Goal: Information Seeking & Learning: Learn about a topic

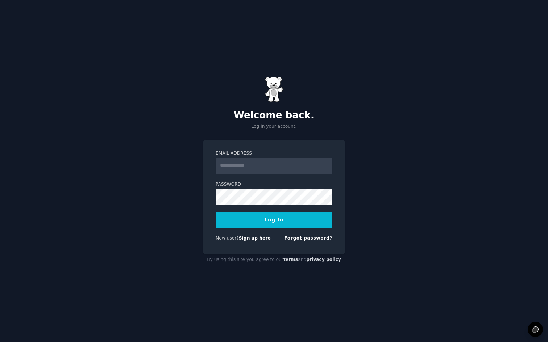
click at [256, 168] on input "Email Address" at bounding box center [274, 166] width 117 height 16
click at [251, 172] on input "Email Address" at bounding box center [274, 166] width 117 height 16
click at [277, 216] on button "Log In" at bounding box center [274, 220] width 117 height 15
click at [265, 161] on input "Email Address" at bounding box center [274, 166] width 117 height 16
type input "**********"
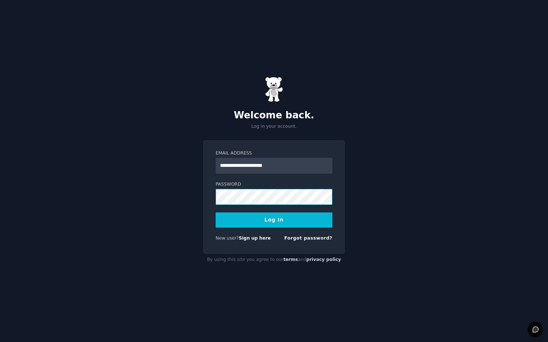
click at [216, 213] on button "Log In" at bounding box center [274, 220] width 117 height 15
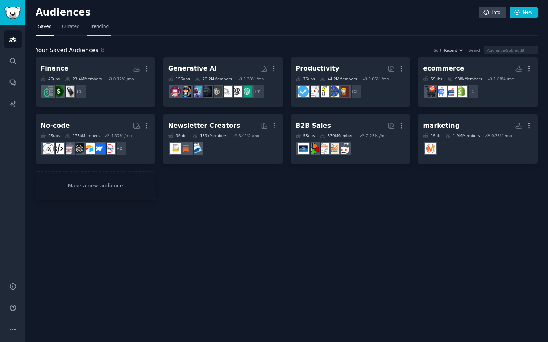
click at [109, 24] on link "Trending" at bounding box center [99, 28] width 24 height 15
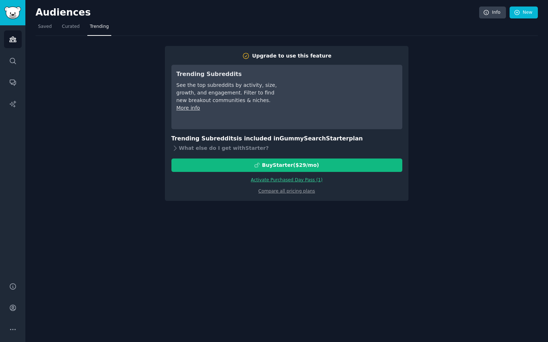
click at [303, 180] on link "Activate Purchased Day Pass ( 1 )" at bounding box center [287, 180] width 72 height 5
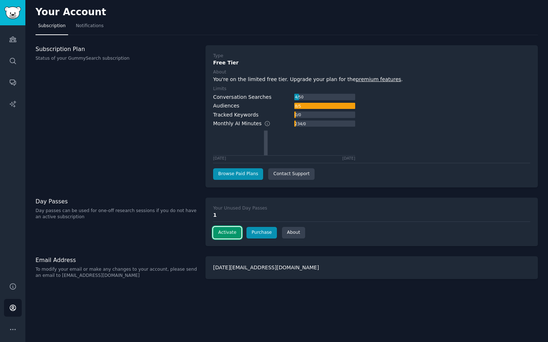
click at [232, 234] on button "Activate" at bounding box center [227, 233] width 28 height 12
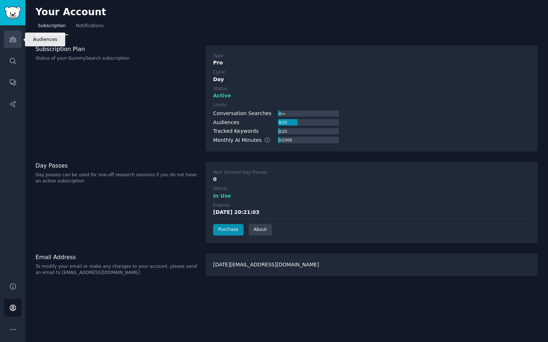
click at [15, 41] on icon "Sidebar" at bounding box center [13, 40] width 8 height 8
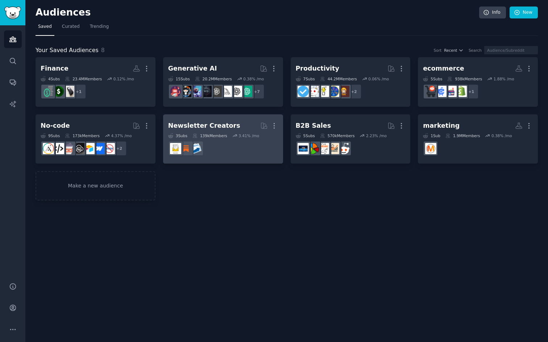
click at [203, 124] on div "Newsletter Creators" at bounding box center [204, 125] width 72 height 9
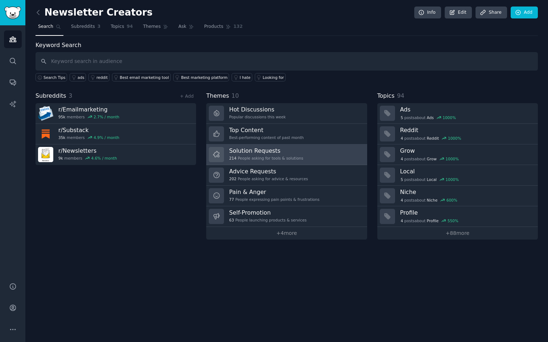
click at [268, 152] on h3 "Solution Requests" at bounding box center [266, 151] width 74 height 8
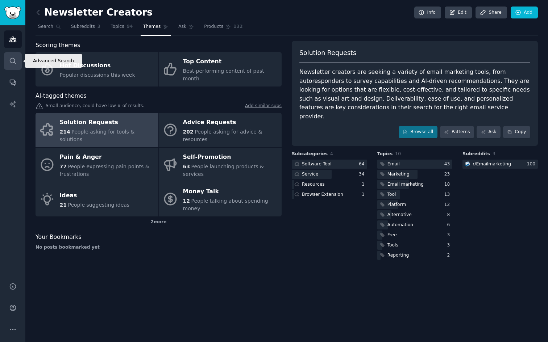
click at [11, 64] on link "Search" at bounding box center [13, 61] width 18 height 18
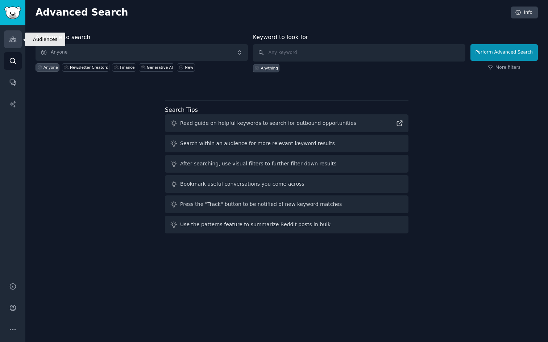
click at [12, 43] on link "Audiences" at bounding box center [13, 39] width 18 height 18
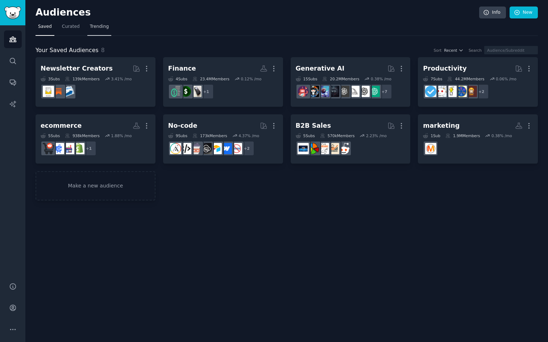
click at [100, 27] on span "Trending" at bounding box center [99, 27] width 19 height 7
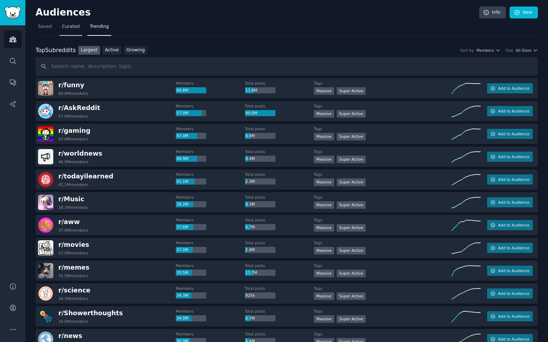
click at [67, 30] on link "Curated" at bounding box center [70, 28] width 23 height 15
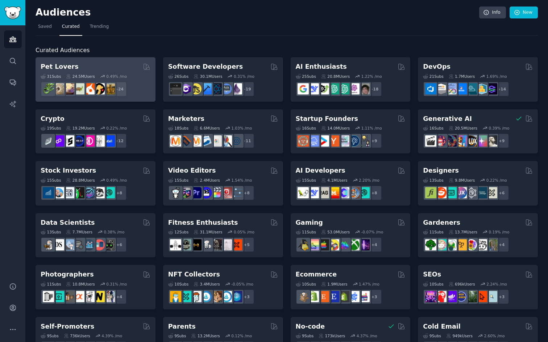
click at [64, 64] on h2 "Pet Lovers" at bounding box center [60, 66] width 38 height 9
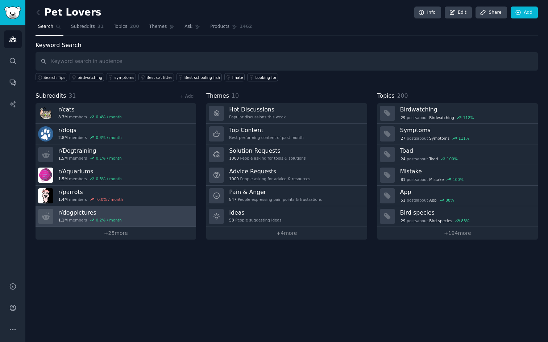
click at [154, 224] on link "r/ dogpictures 1.1M members 0.2 % / month" at bounding box center [116, 217] width 161 height 21
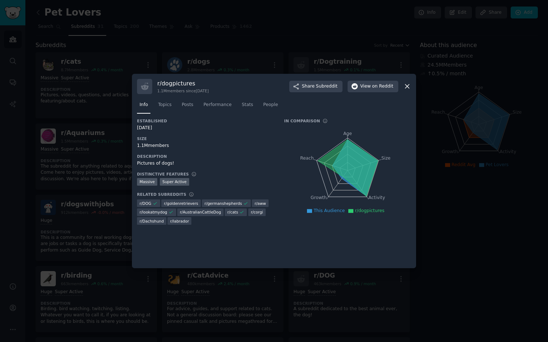
click at [449, 208] on div at bounding box center [274, 171] width 548 height 342
click at [405, 89] on icon at bounding box center [407, 87] width 8 height 8
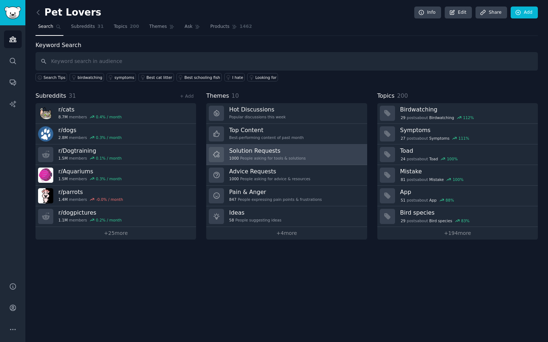
click at [273, 149] on h3 "Solution Requests" at bounding box center [267, 151] width 76 height 8
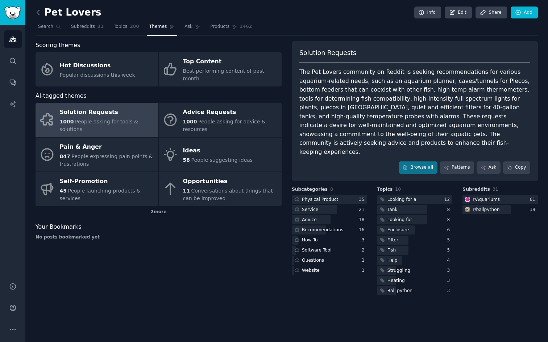
click at [38, 11] on icon at bounding box center [38, 12] width 2 height 4
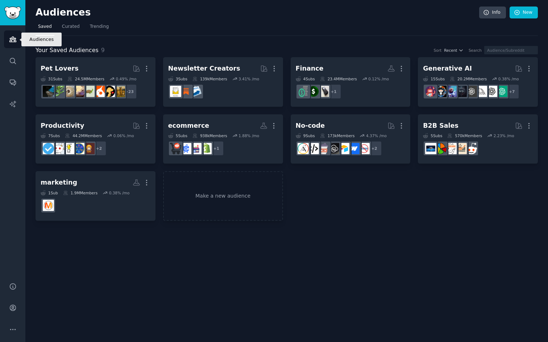
click at [10, 42] on icon "Sidebar" at bounding box center [13, 40] width 8 height 8
click at [13, 68] on link "Search" at bounding box center [13, 61] width 18 height 18
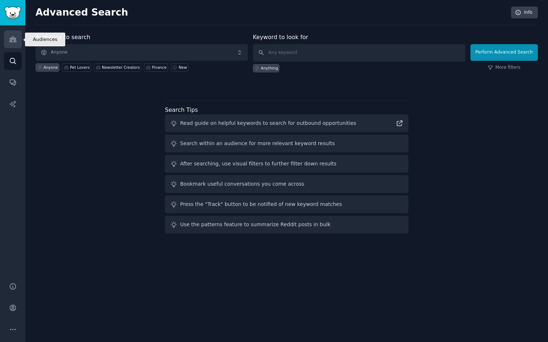
click at [12, 37] on icon "Sidebar" at bounding box center [12, 39] width 7 height 5
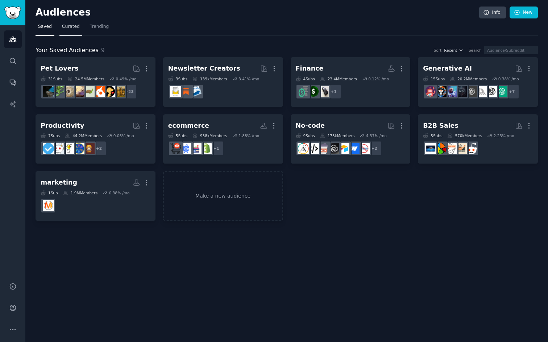
click at [68, 30] on span "Curated" at bounding box center [71, 27] width 18 height 7
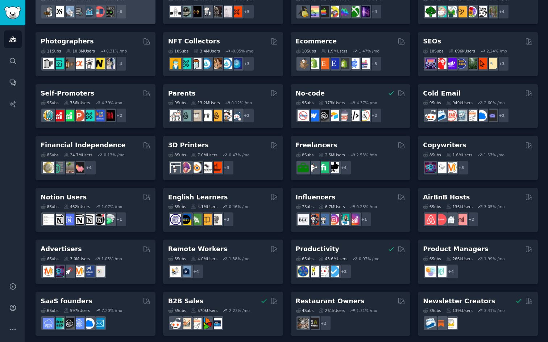
scroll to position [237, 0]
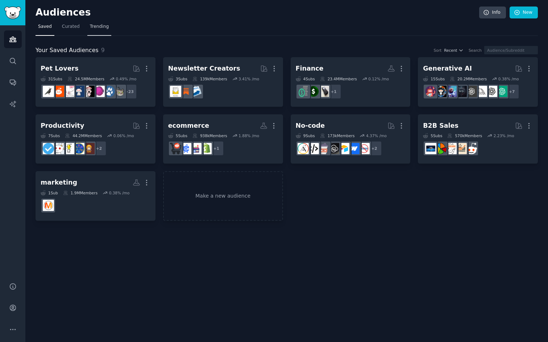
click at [99, 27] on span "Trending" at bounding box center [99, 27] width 19 height 7
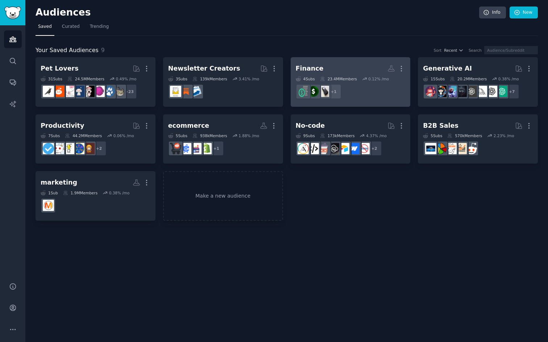
click at [336, 68] on h2 "Finance More" at bounding box center [351, 68] width 110 height 13
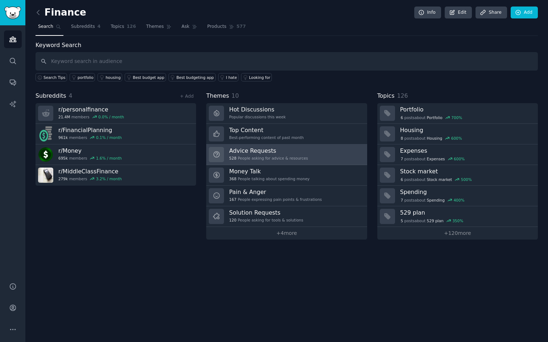
click at [247, 154] on h3 "Advice Requests" at bounding box center [268, 151] width 79 height 8
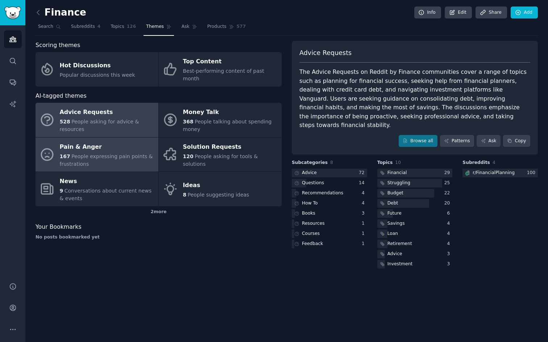
click at [115, 143] on div "Pain & Anger" at bounding box center [107, 147] width 95 height 12
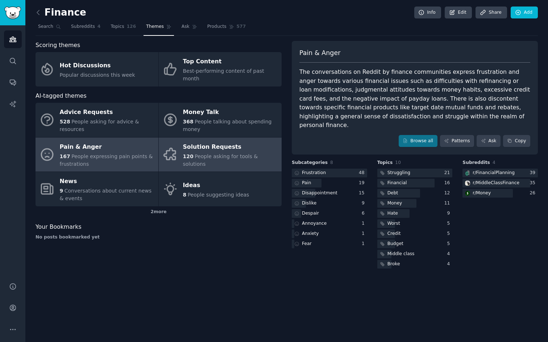
click at [209, 154] on span "People asking for tools & solutions" at bounding box center [220, 160] width 75 height 13
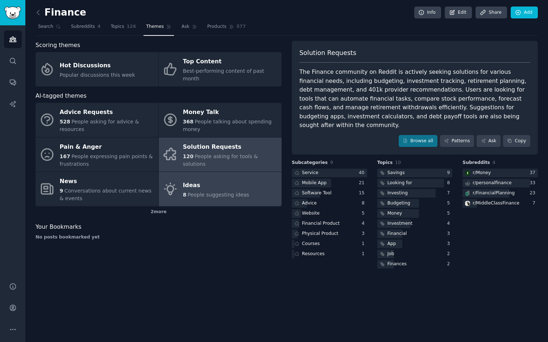
click at [225, 192] on span "People suggesting ideas" at bounding box center [219, 195] width 62 height 6
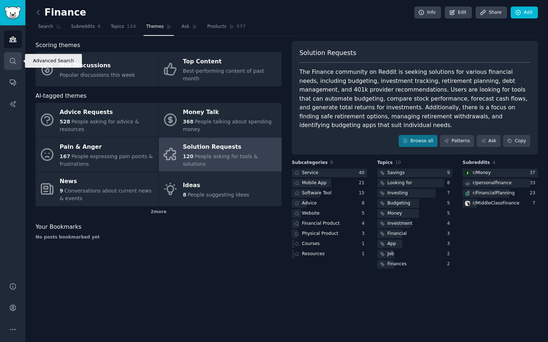
click at [13, 63] on icon "Sidebar" at bounding box center [13, 61] width 8 height 8
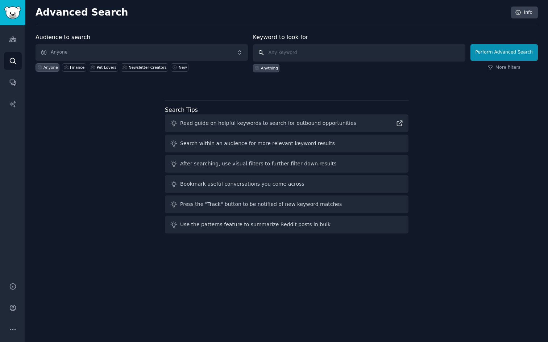
click at [308, 49] on input "text" at bounding box center [359, 52] width 212 height 17
type input "podcasting"
click button "Perform Advanced Search" at bounding box center [503, 52] width 67 height 17
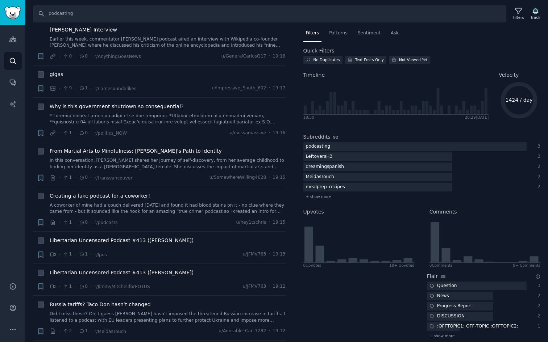
scroll to position [2786, 0]
